Goal: Task Accomplishment & Management: Manage account settings

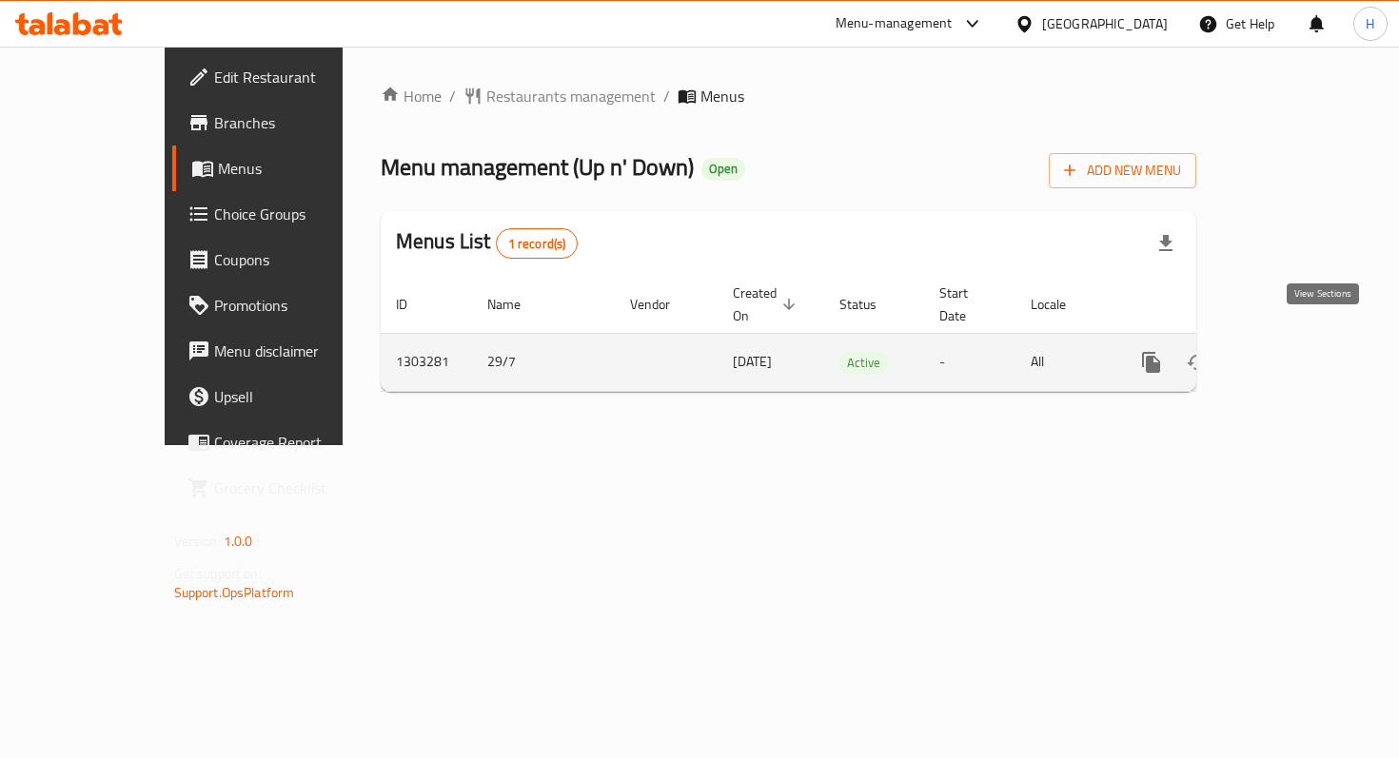
click at [1300, 351] on icon "enhanced table" at bounding box center [1288, 362] width 23 height 23
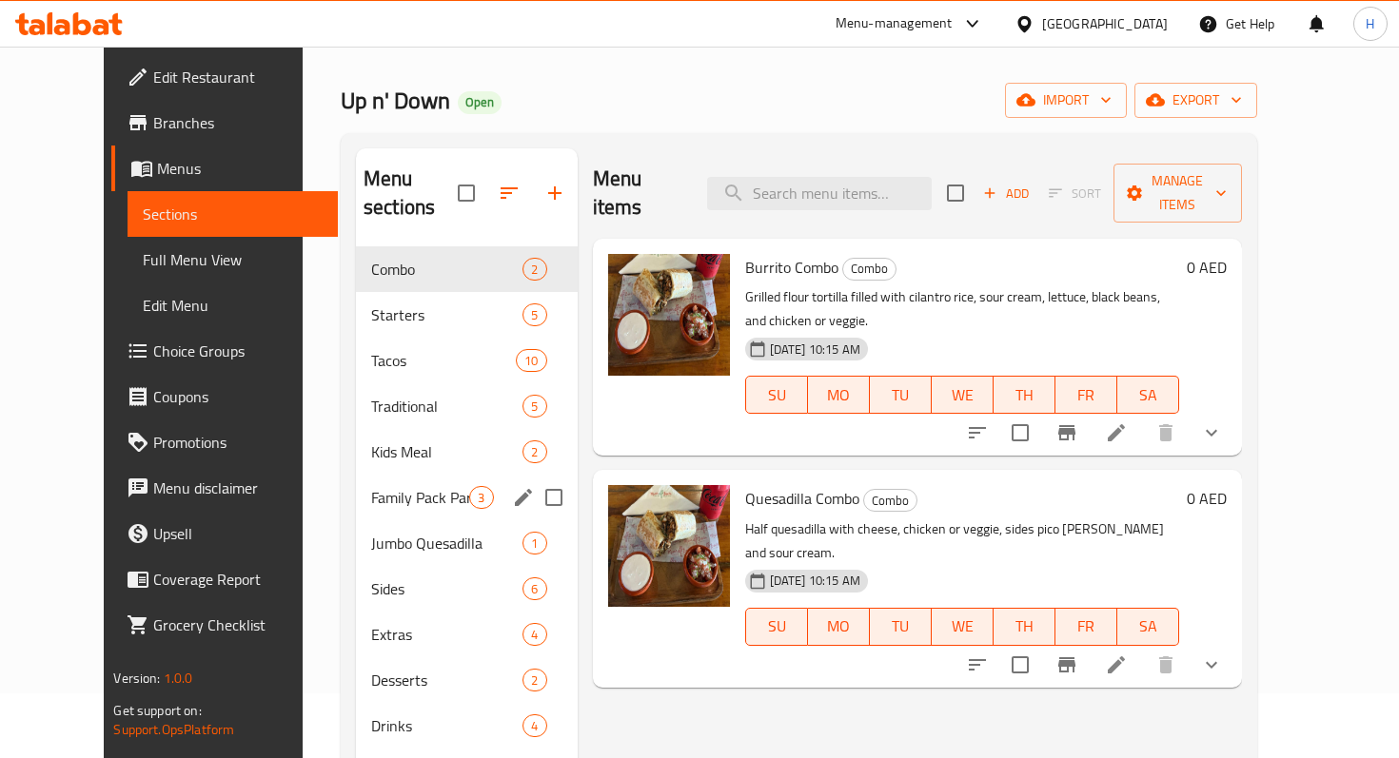
scroll to position [53, 0]
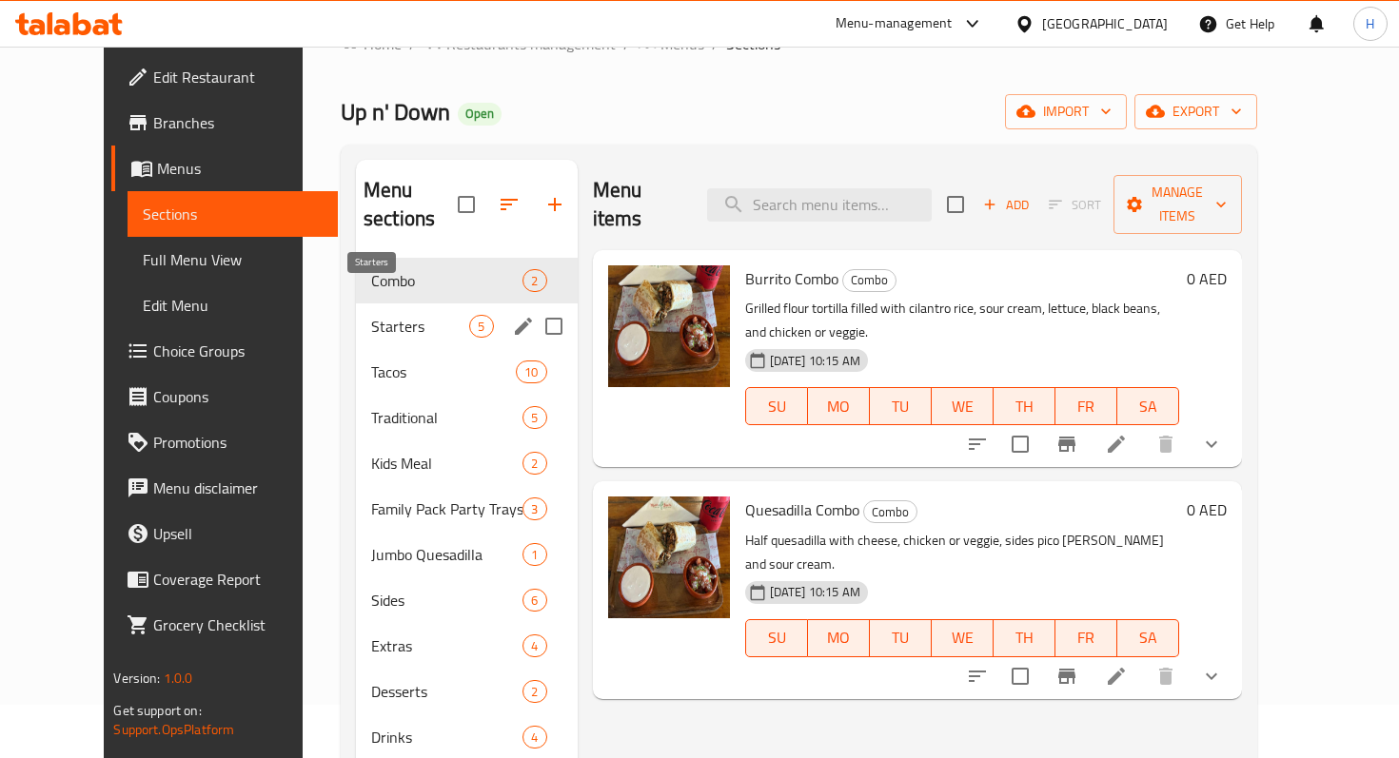
click at [371, 315] on span "Starters" at bounding box center [420, 326] width 99 height 23
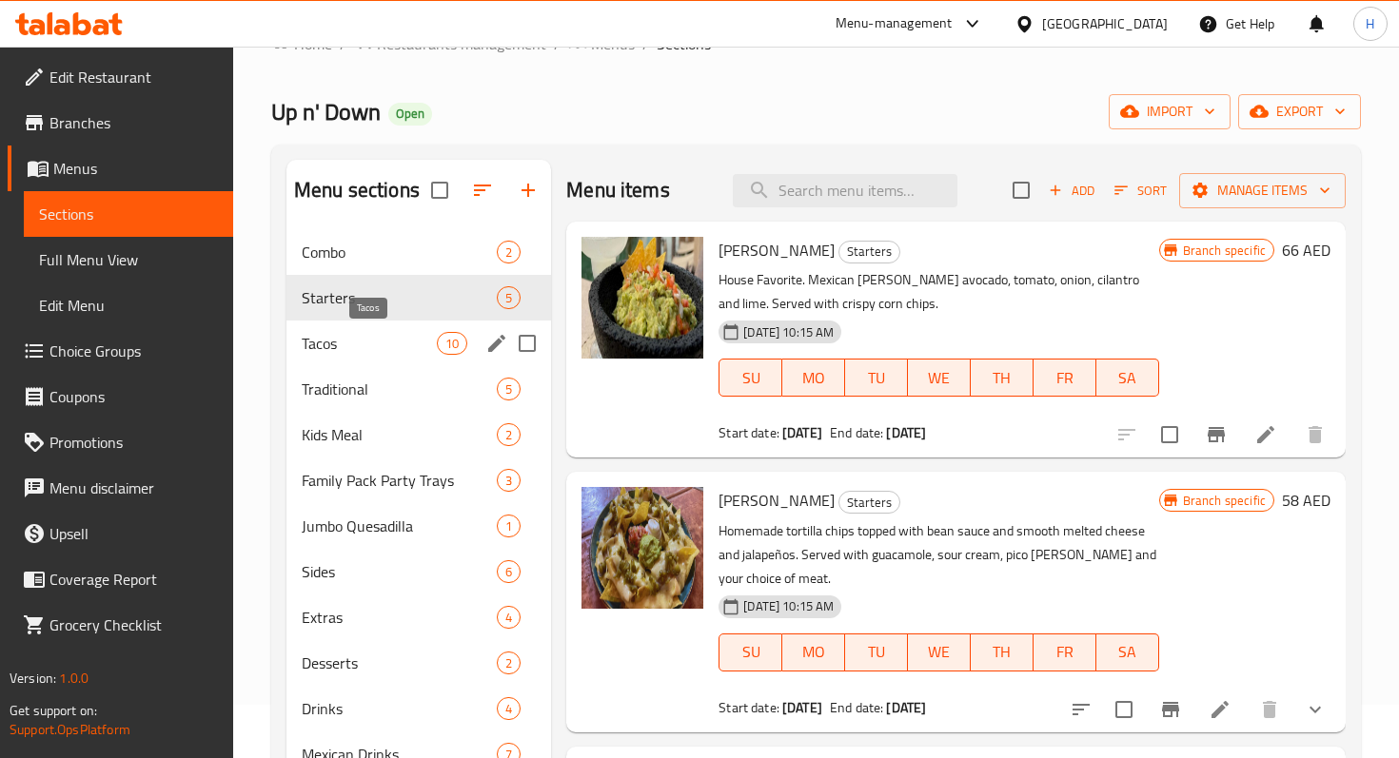
click at [366, 342] on span "Tacos" at bounding box center [369, 343] width 135 height 23
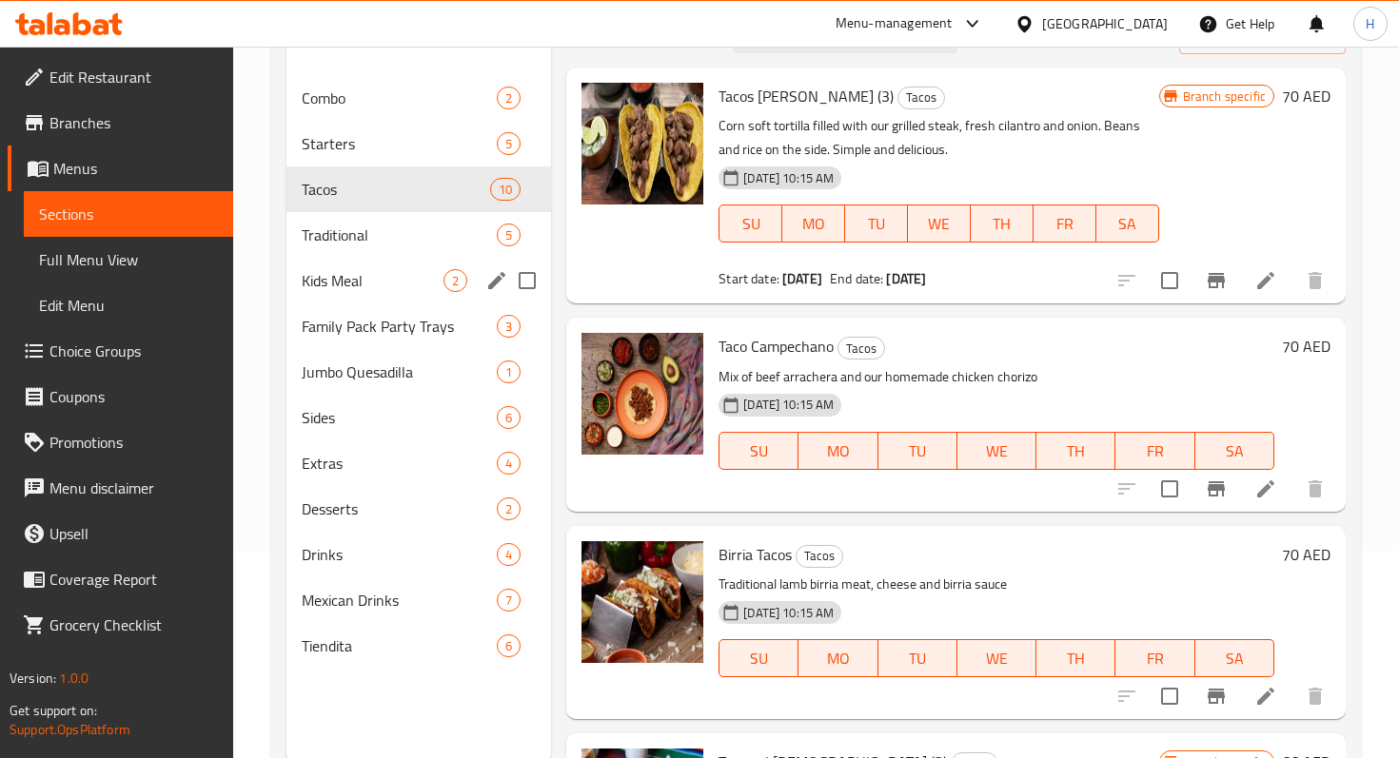
scroll to position [266, 0]
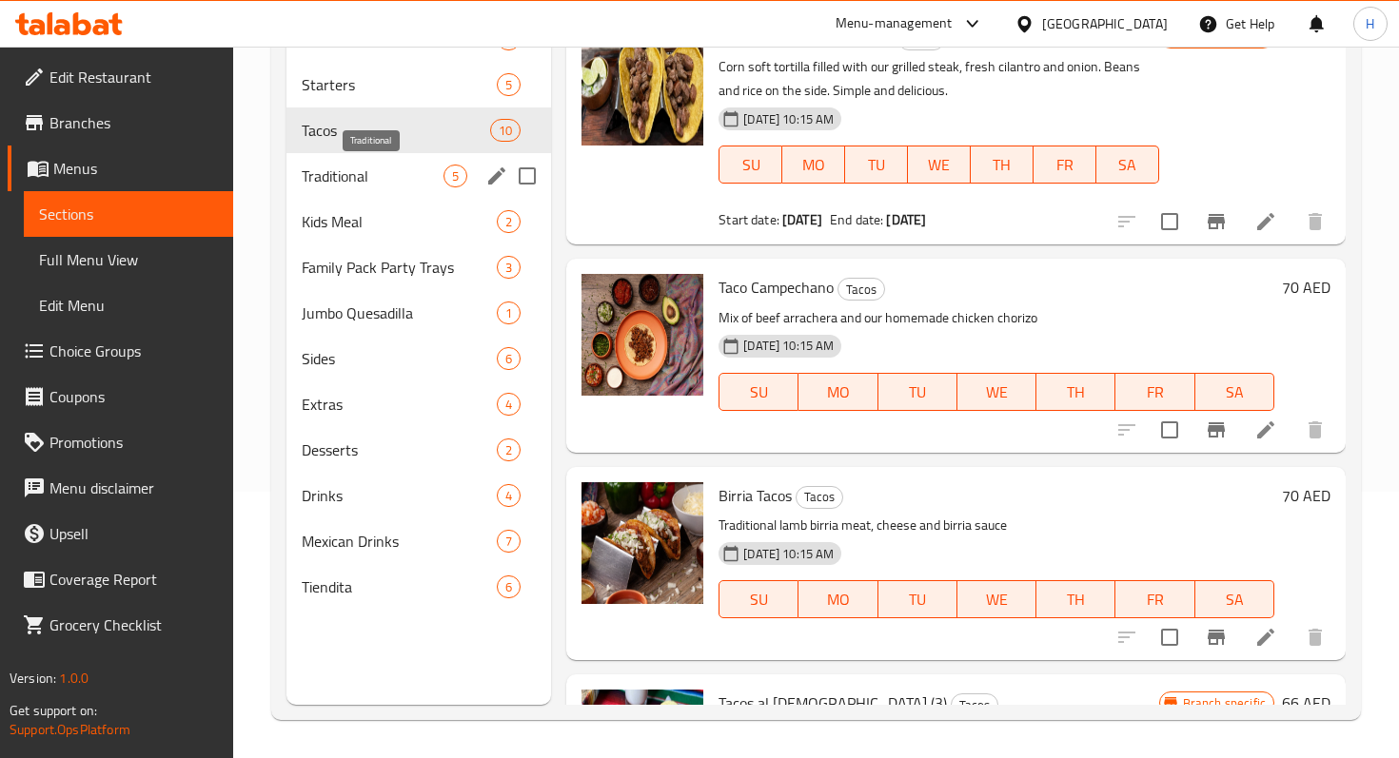
click at [351, 165] on span "Traditional" at bounding box center [373, 176] width 142 height 23
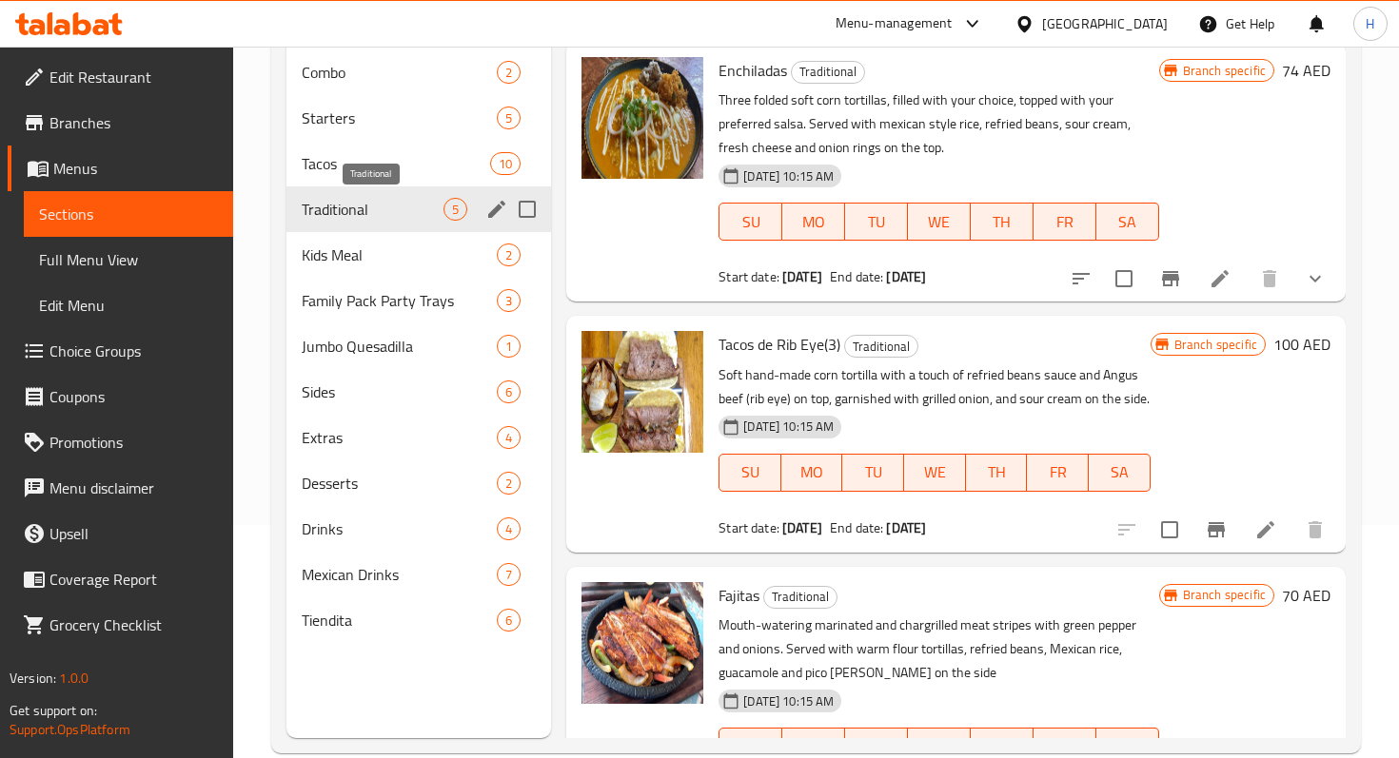
scroll to position [266, 0]
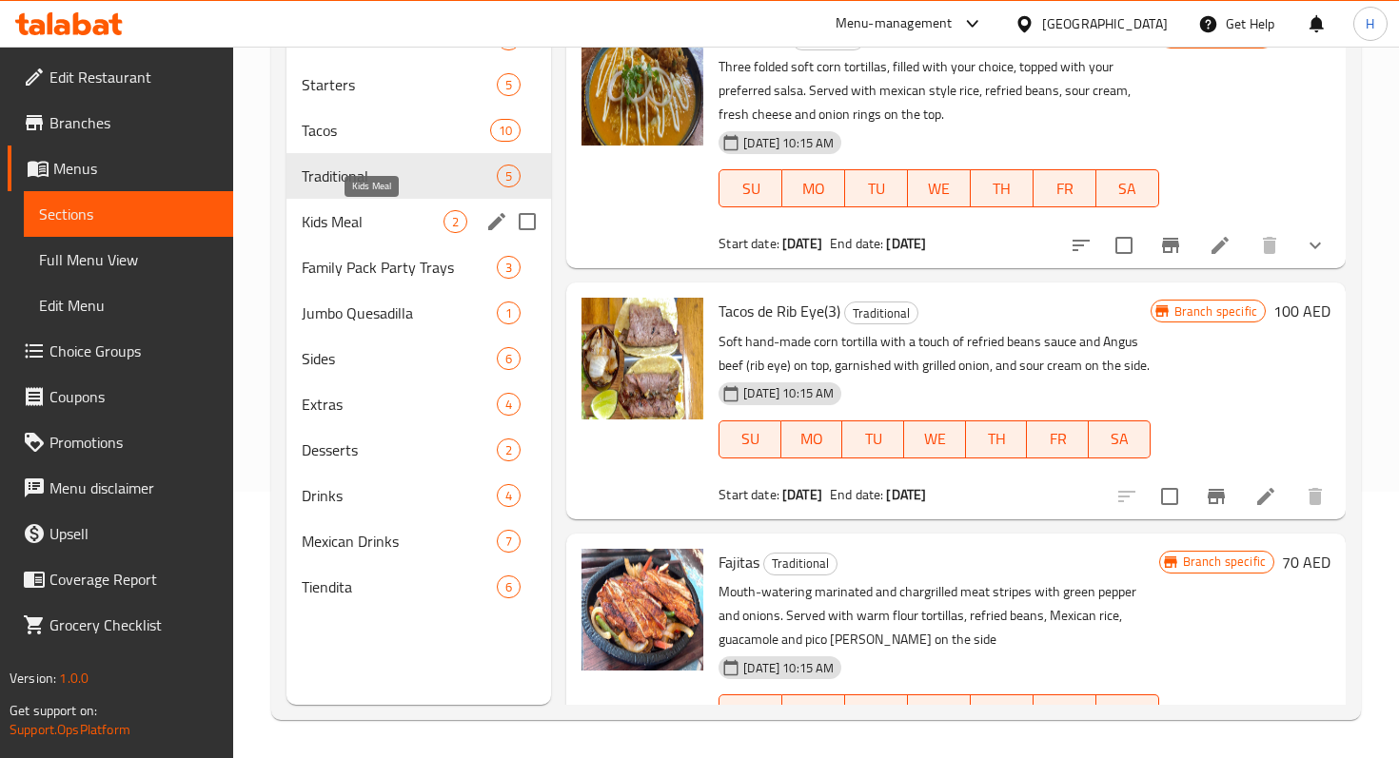
click at [353, 219] on span "Kids Meal" at bounding box center [373, 221] width 142 height 23
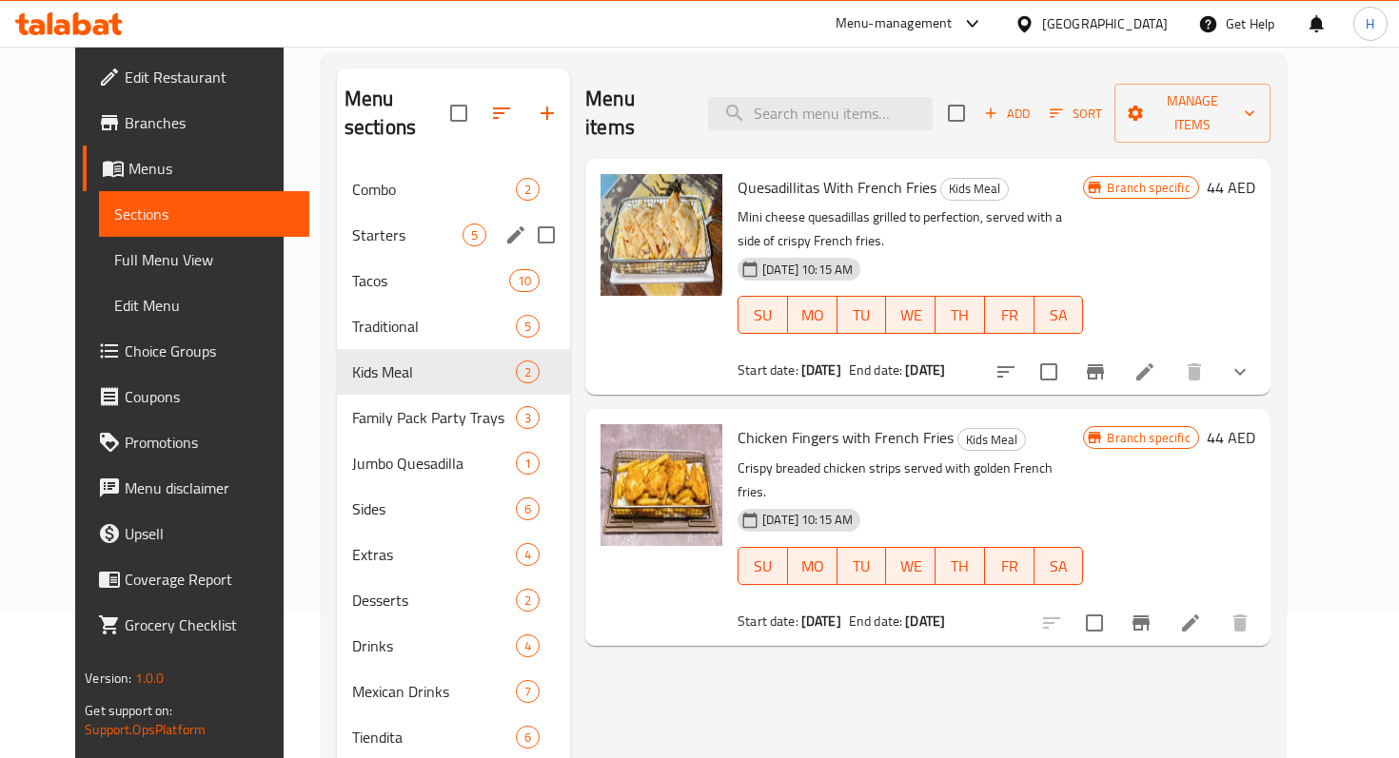
scroll to position [266, 0]
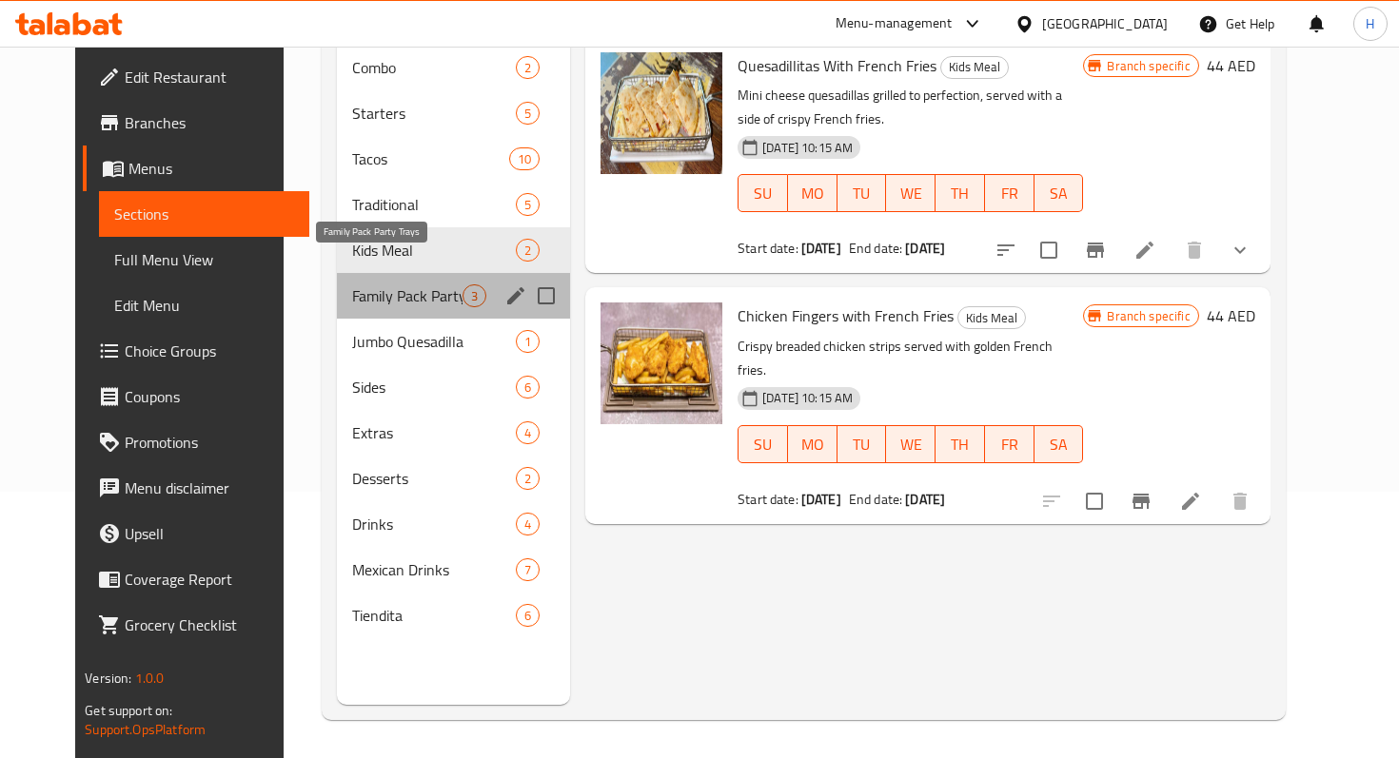
click at [352, 284] on span "Family Pack Party Trays" at bounding box center [407, 295] width 110 height 23
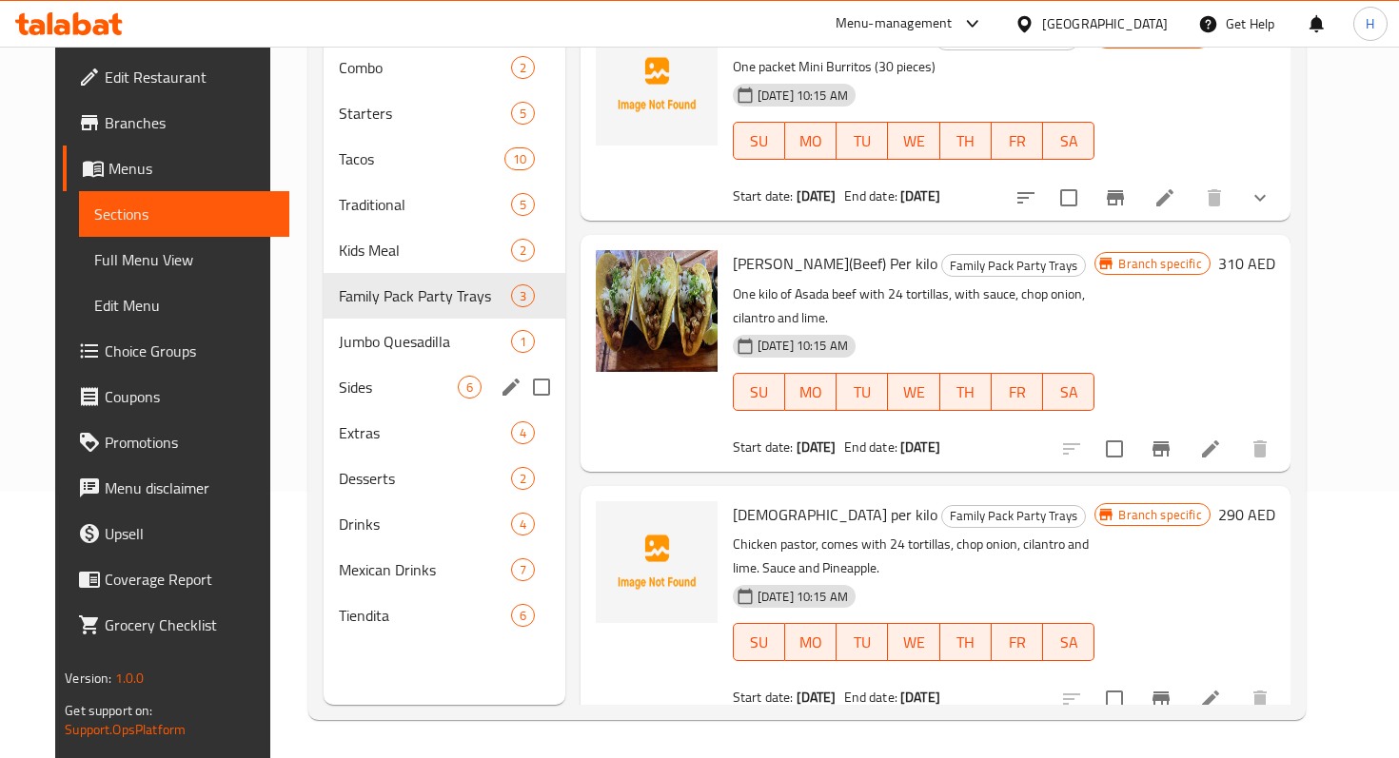
scroll to position [259, 0]
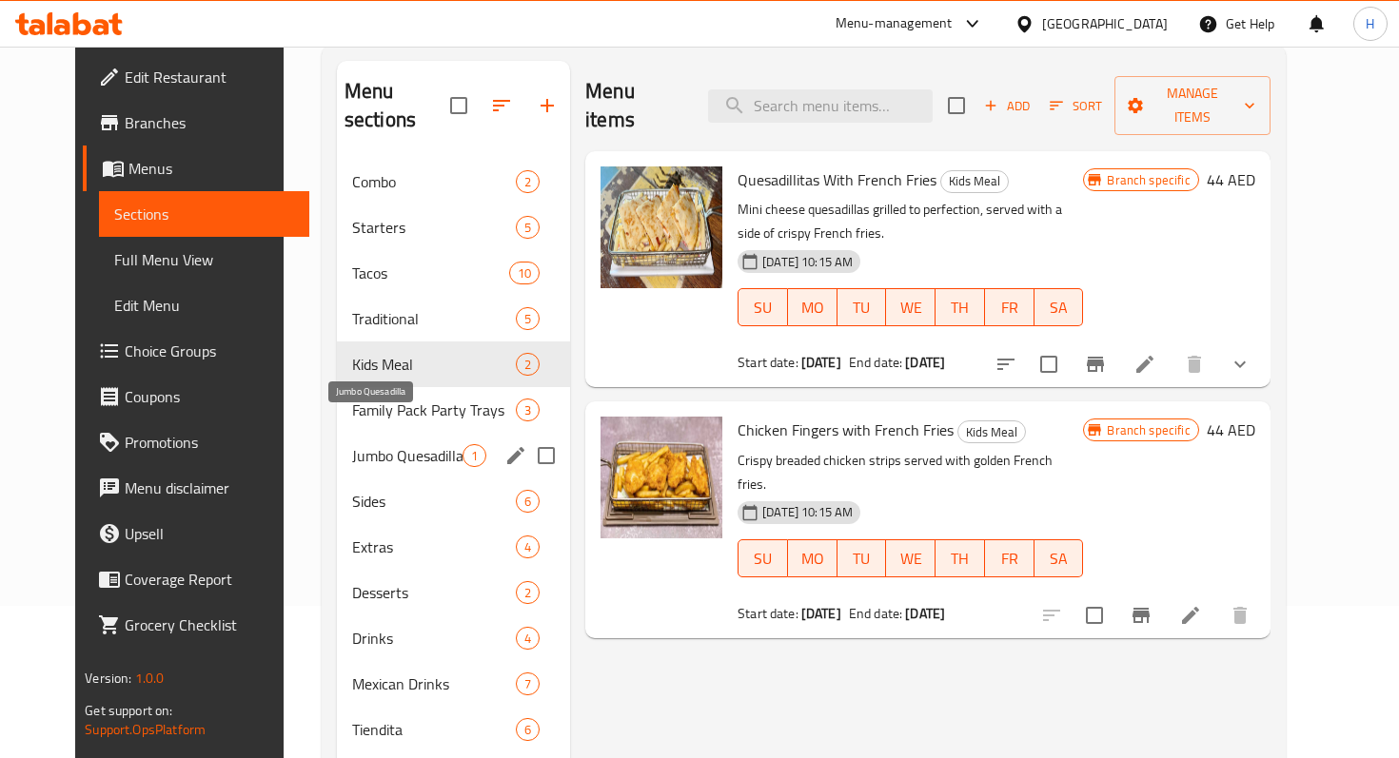
scroll to position [266, 0]
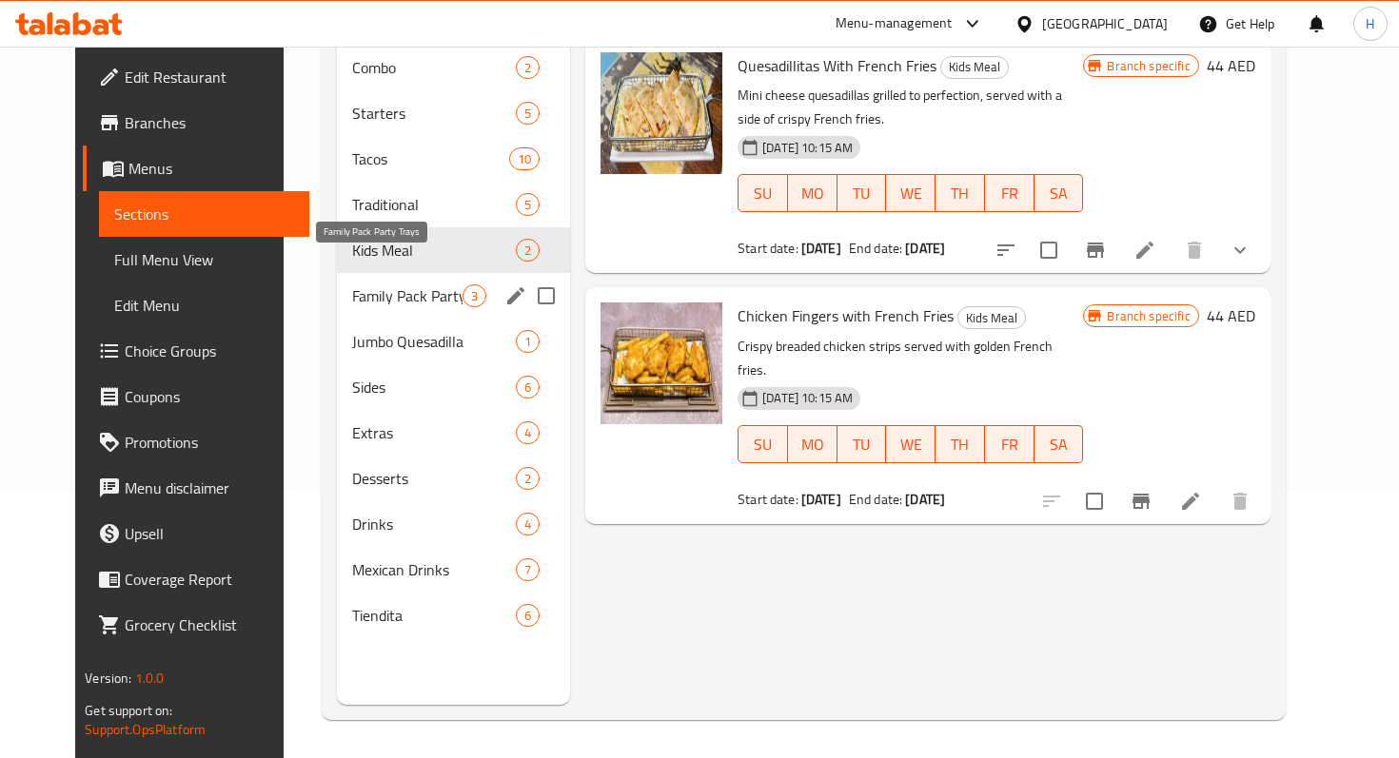
click at [355, 284] on span "Family Pack Party Trays" at bounding box center [407, 295] width 110 height 23
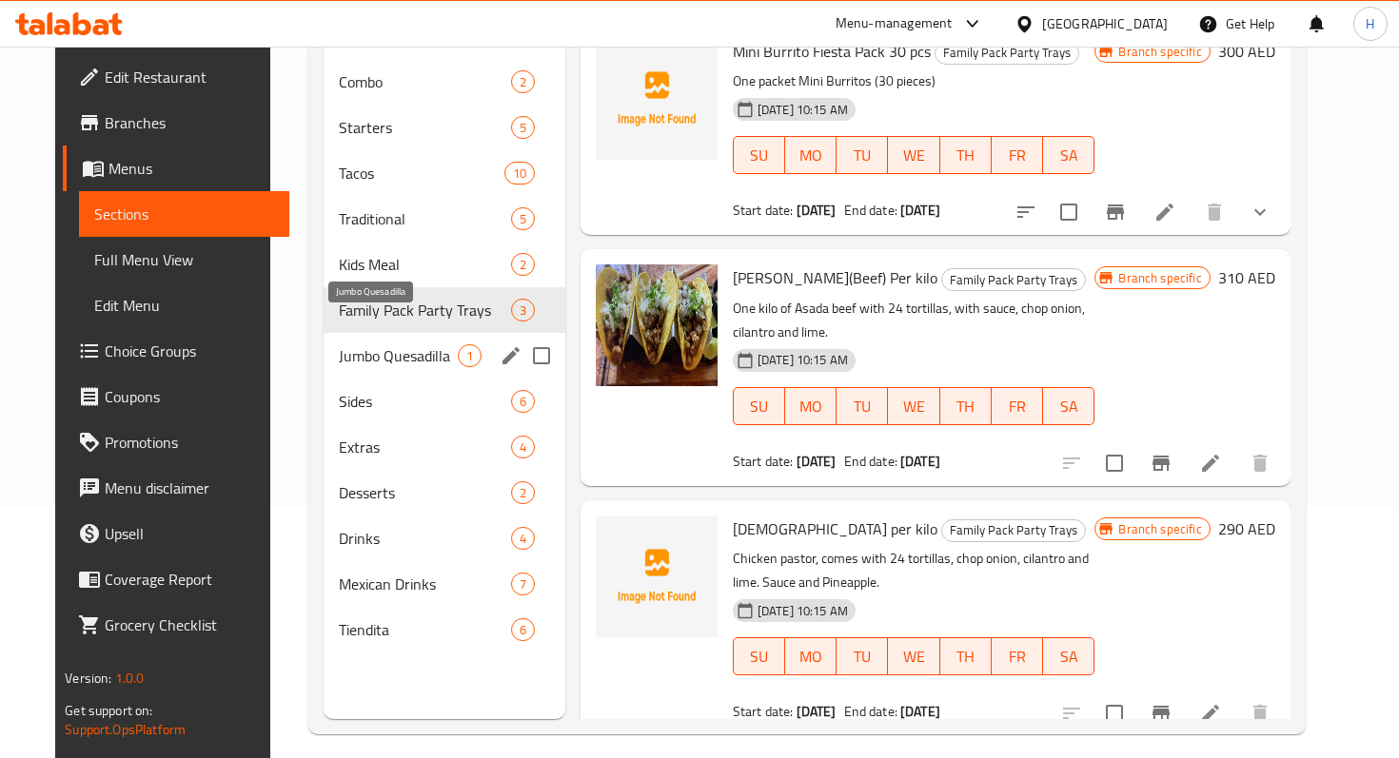
scroll to position [266, 0]
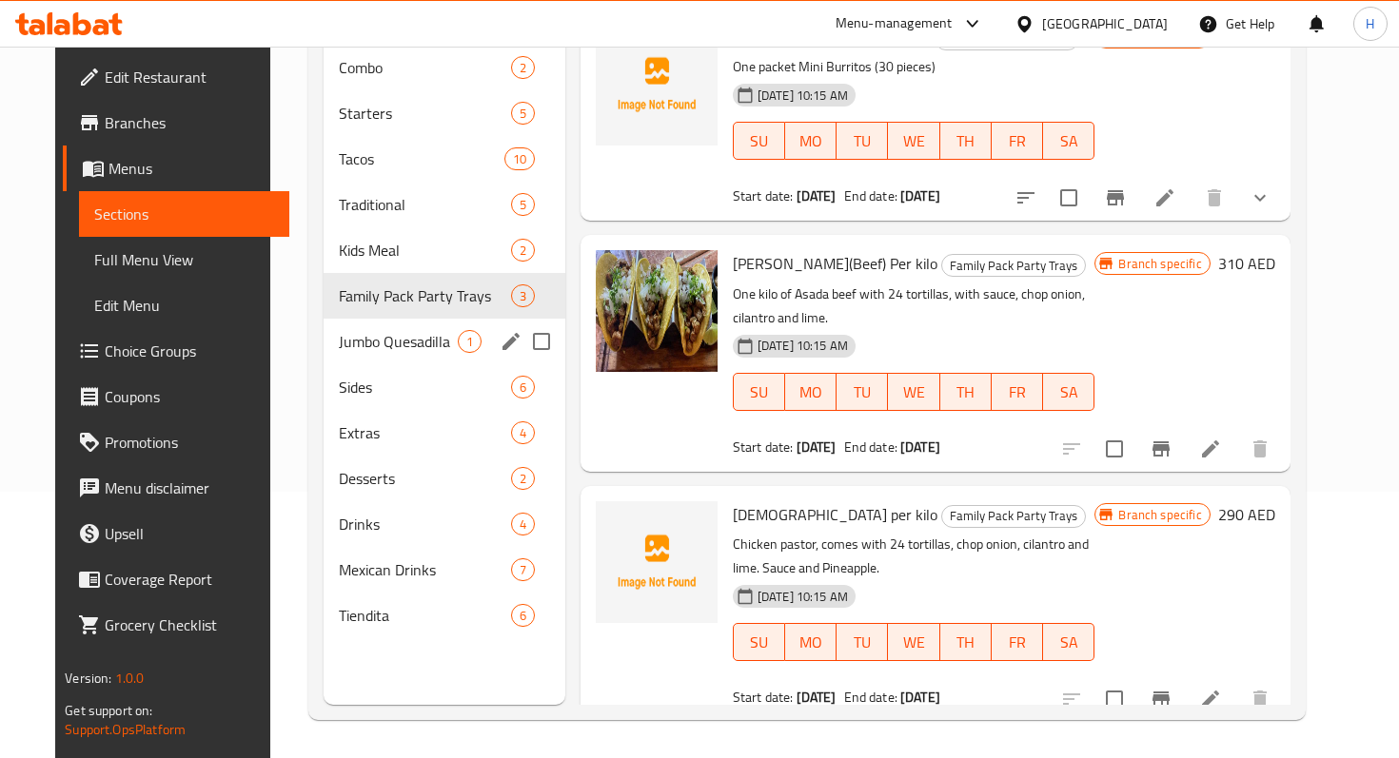
click at [352, 330] on div "Jumbo Quesadilla 1" at bounding box center [445, 342] width 242 height 46
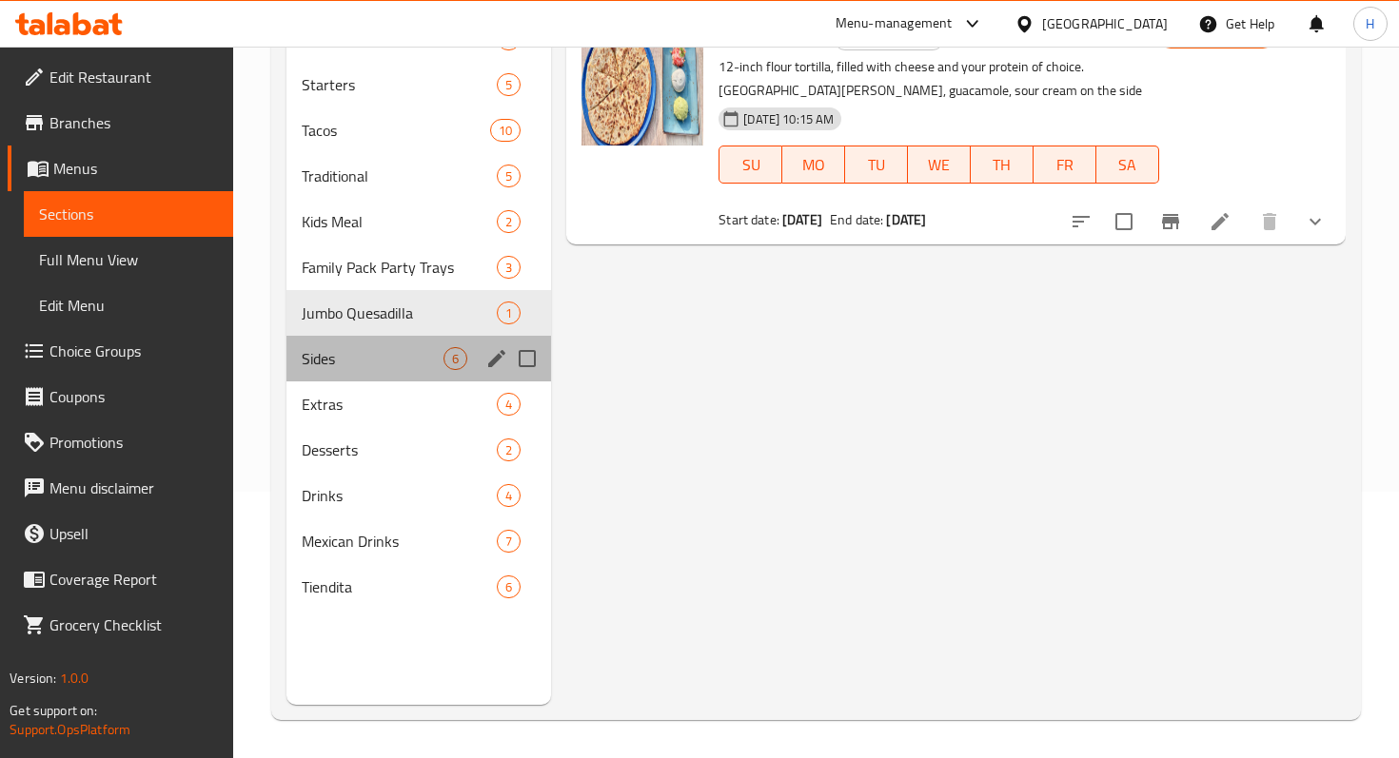
click at [348, 373] on div "Sides 6" at bounding box center [418, 359] width 265 height 46
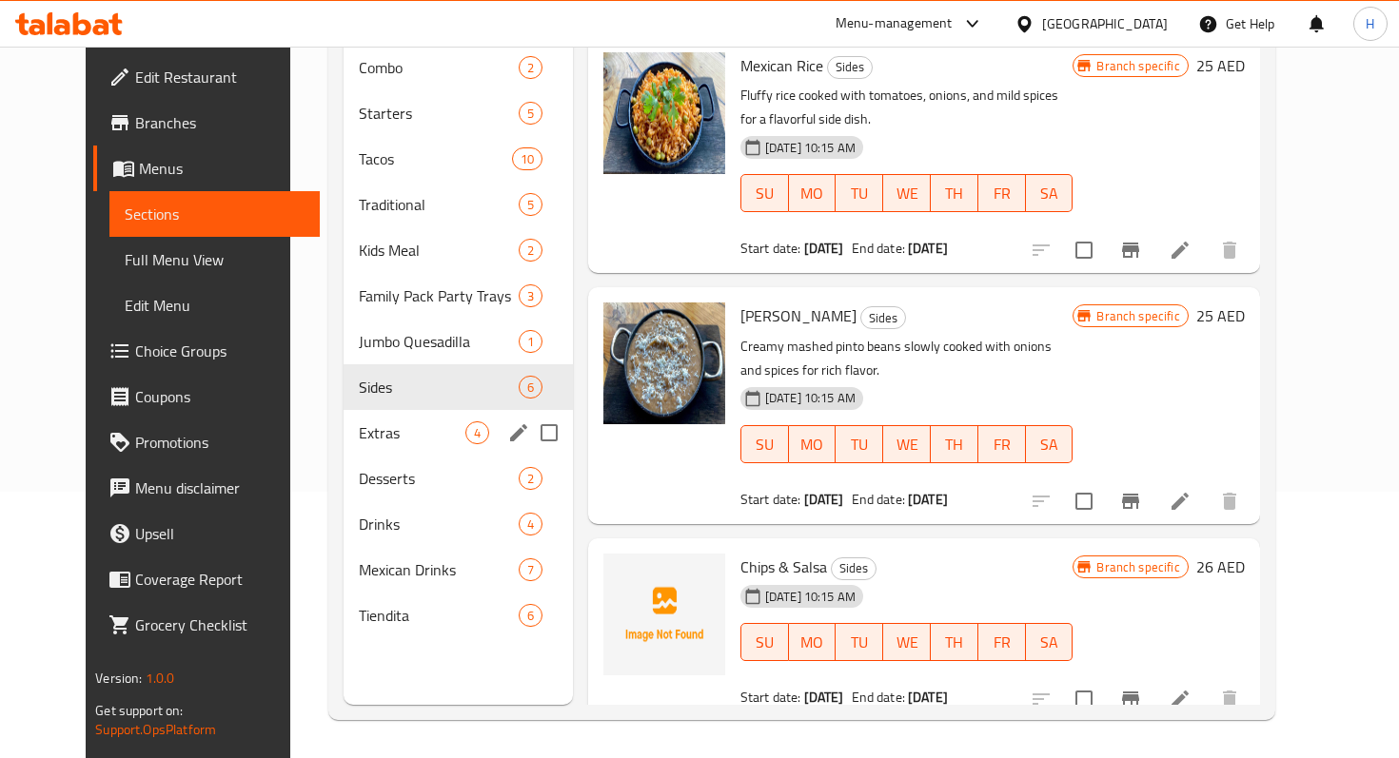
click at [343, 420] on div "Extras 4" at bounding box center [457, 433] width 229 height 46
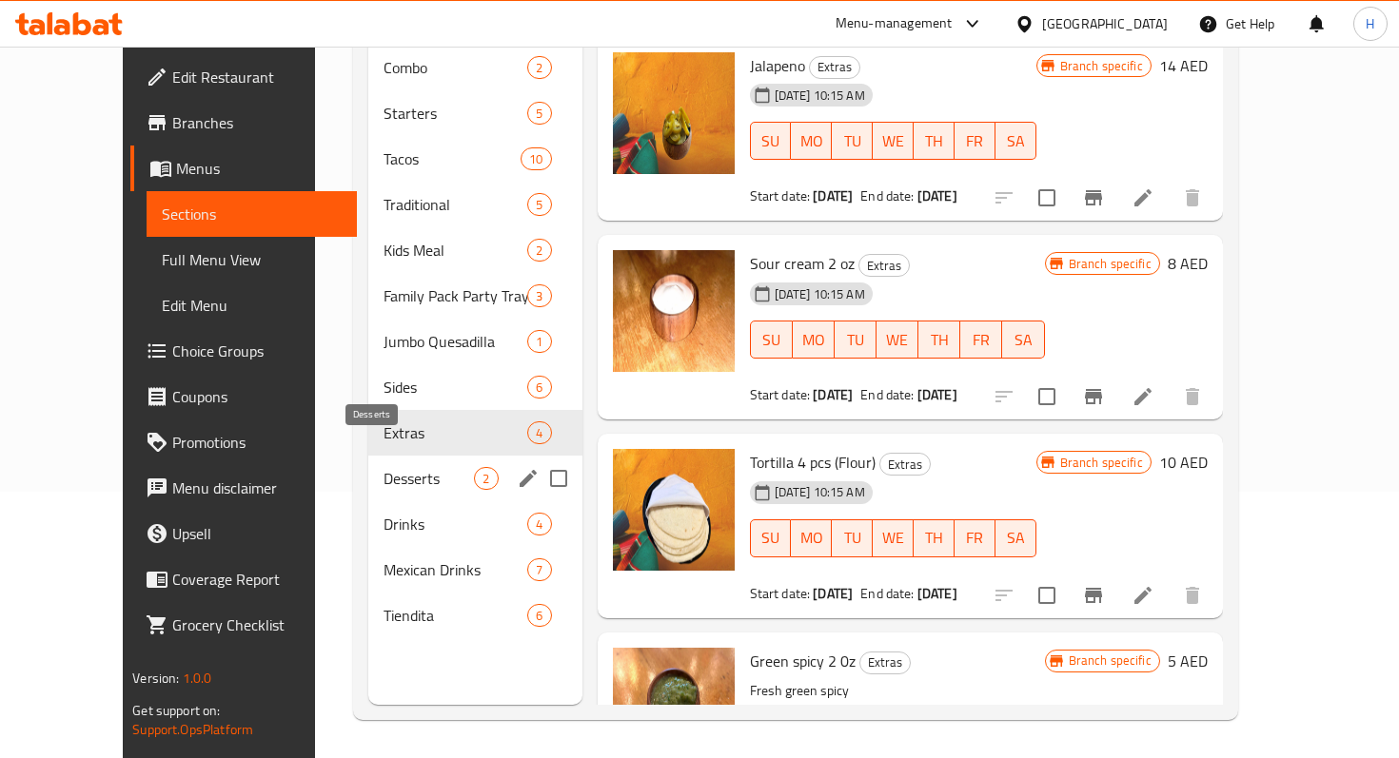
click at [383, 467] on span "Desserts" at bounding box center [428, 478] width 90 height 23
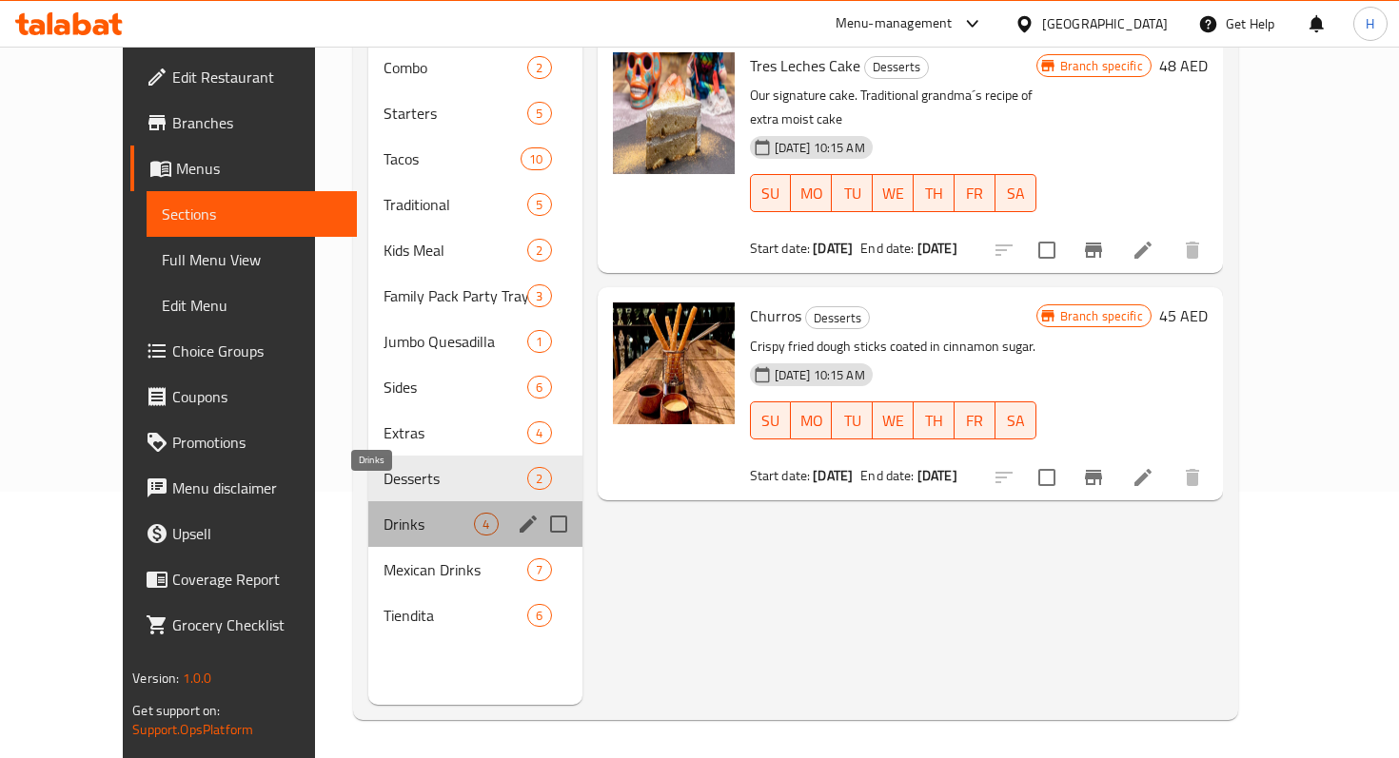
click at [383, 513] on span "Drinks" at bounding box center [428, 524] width 90 height 23
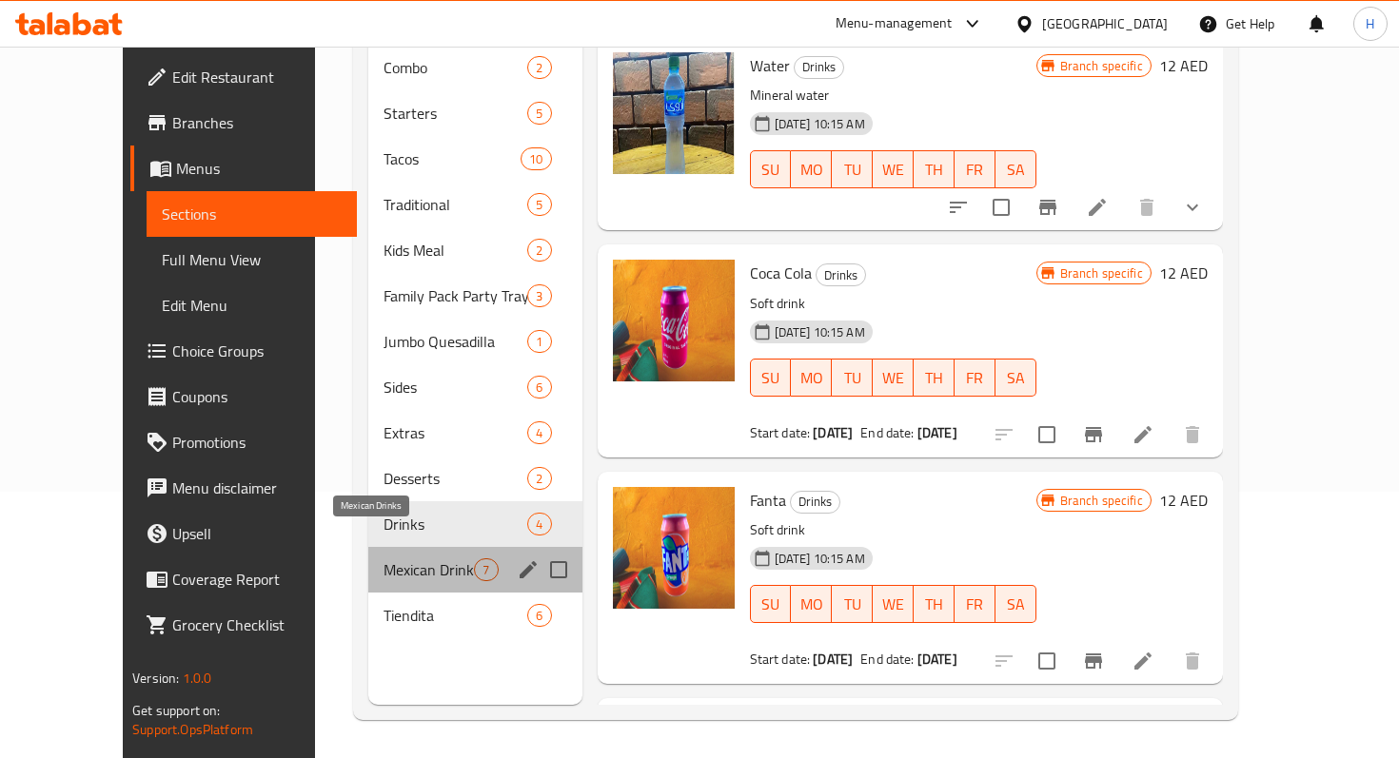
click at [383, 559] on span "Mexican Drinks" at bounding box center [428, 570] width 90 height 23
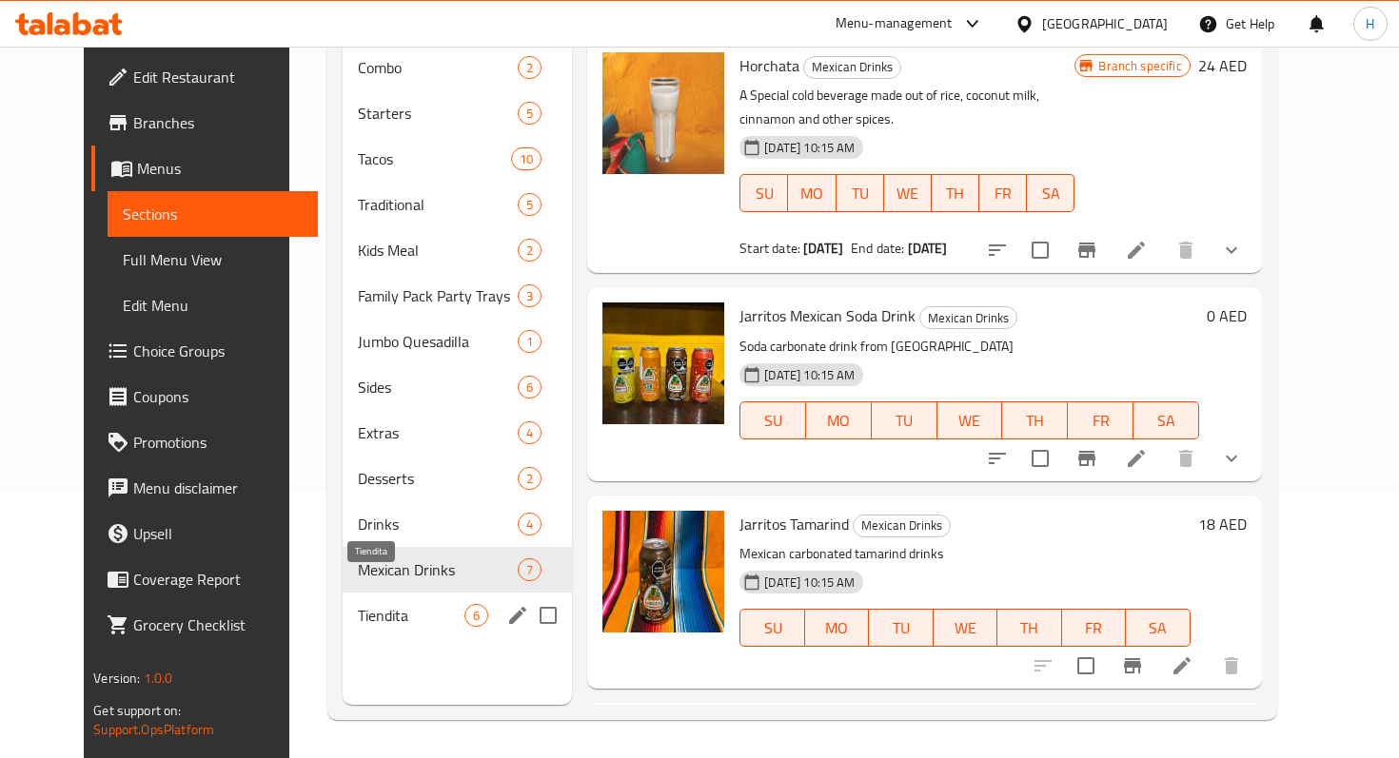
click at [358, 604] on span "Tiendita" at bounding box center [411, 615] width 107 height 23
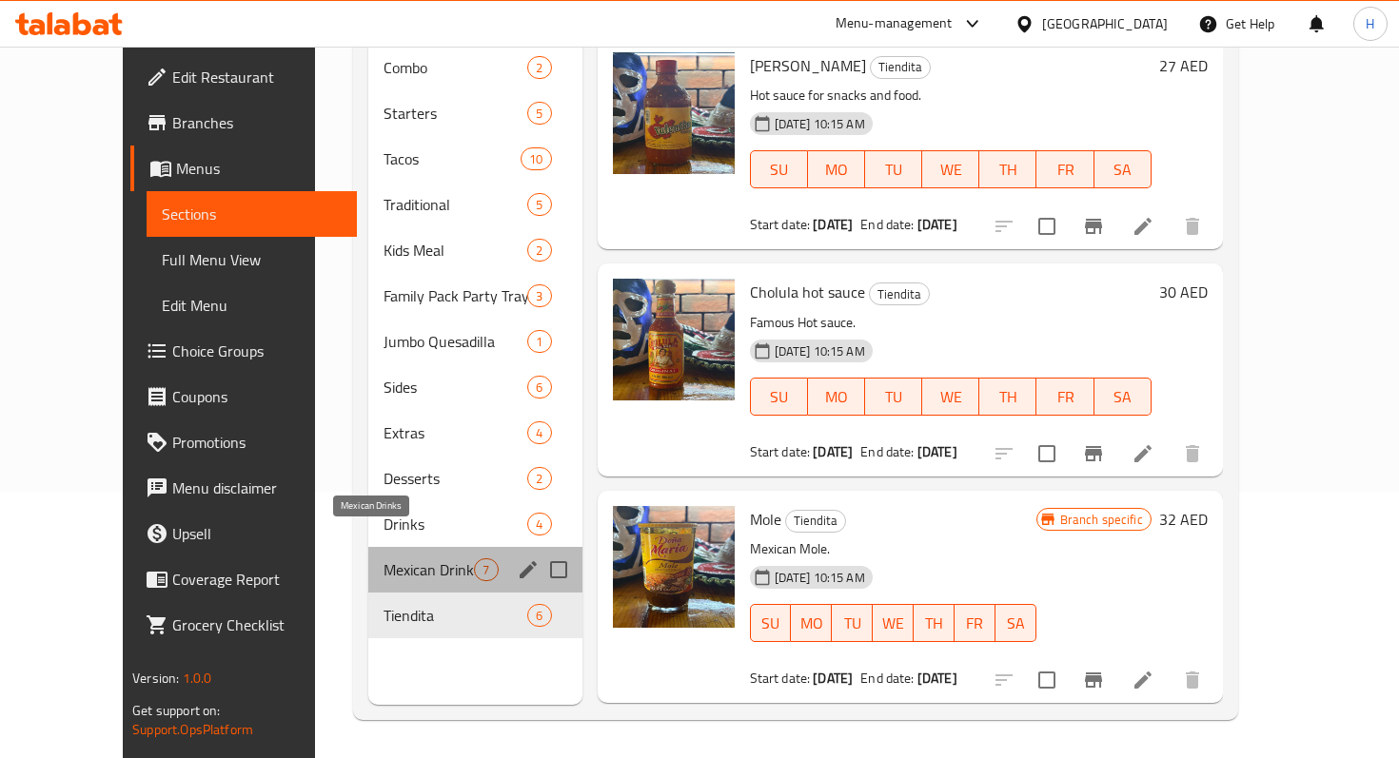
click at [383, 559] on span "Mexican Drinks" at bounding box center [428, 570] width 90 height 23
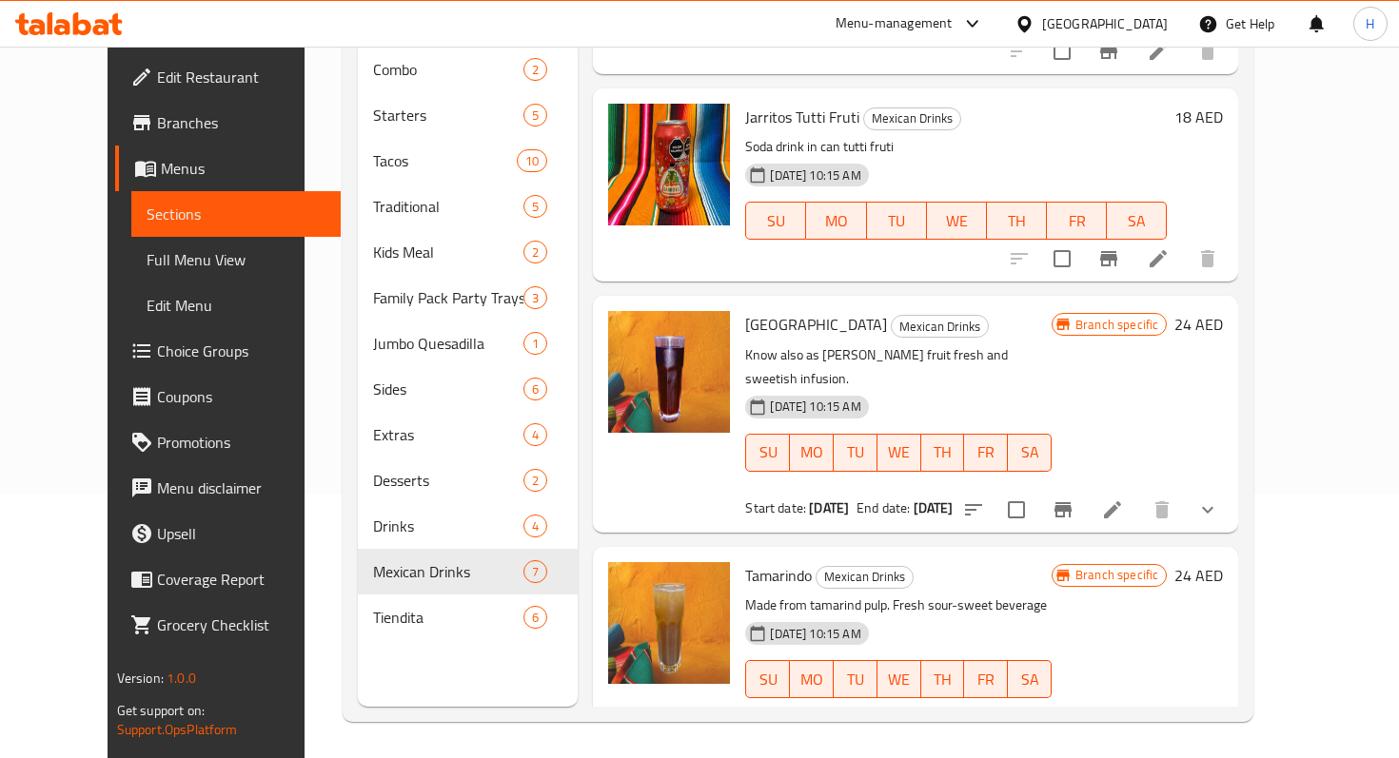
scroll to position [266, 0]
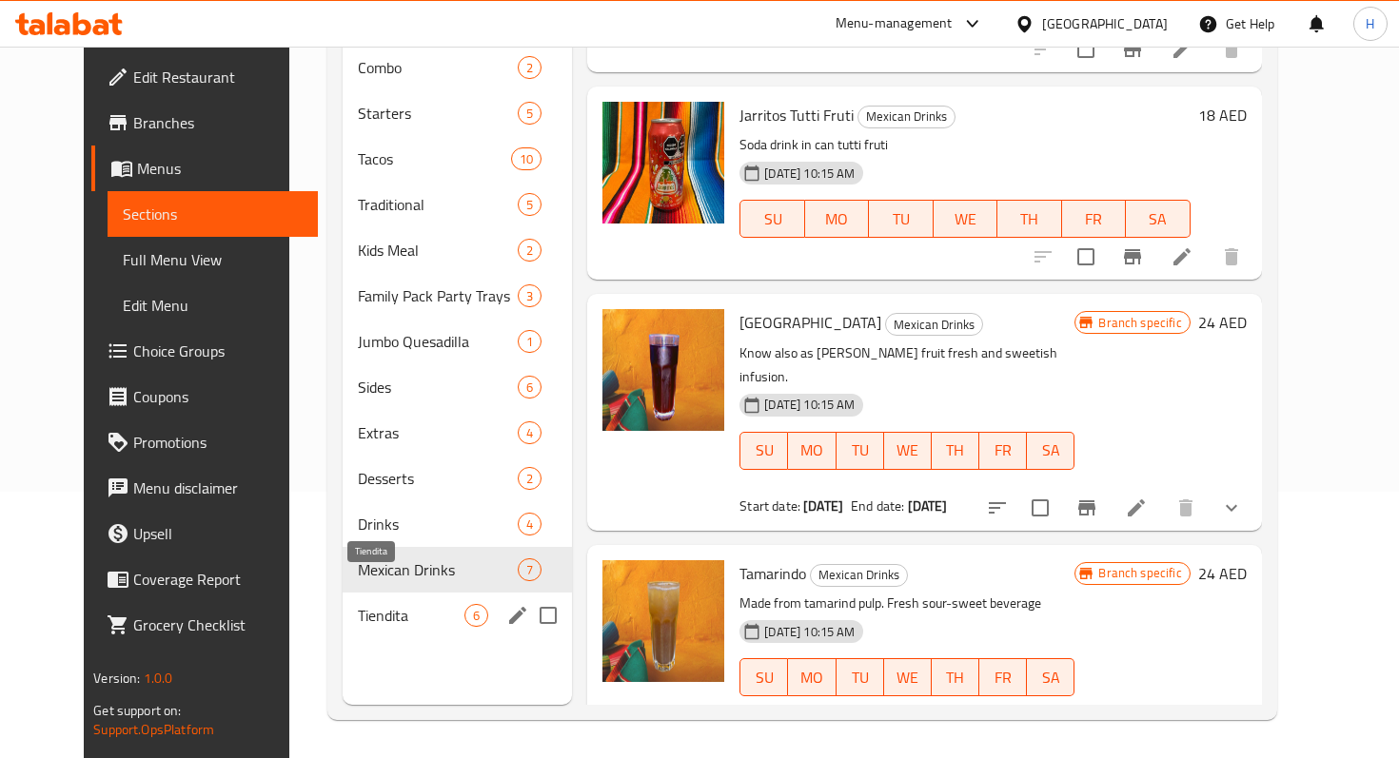
click at [358, 604] on span "Tiendita" at bounding box center [411, 615] width 107 height 23
